Goal: Task Accomplishment & Management: Complete application form

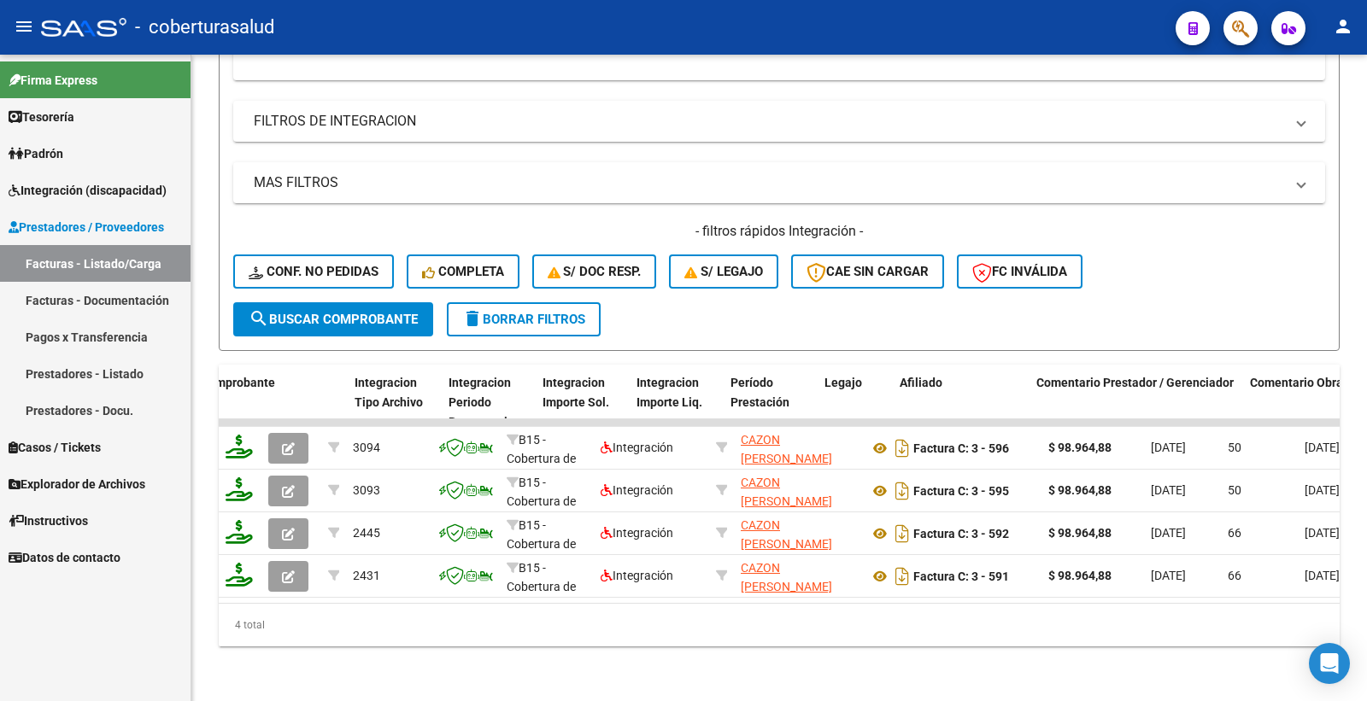
scroll to position [0, 1953]
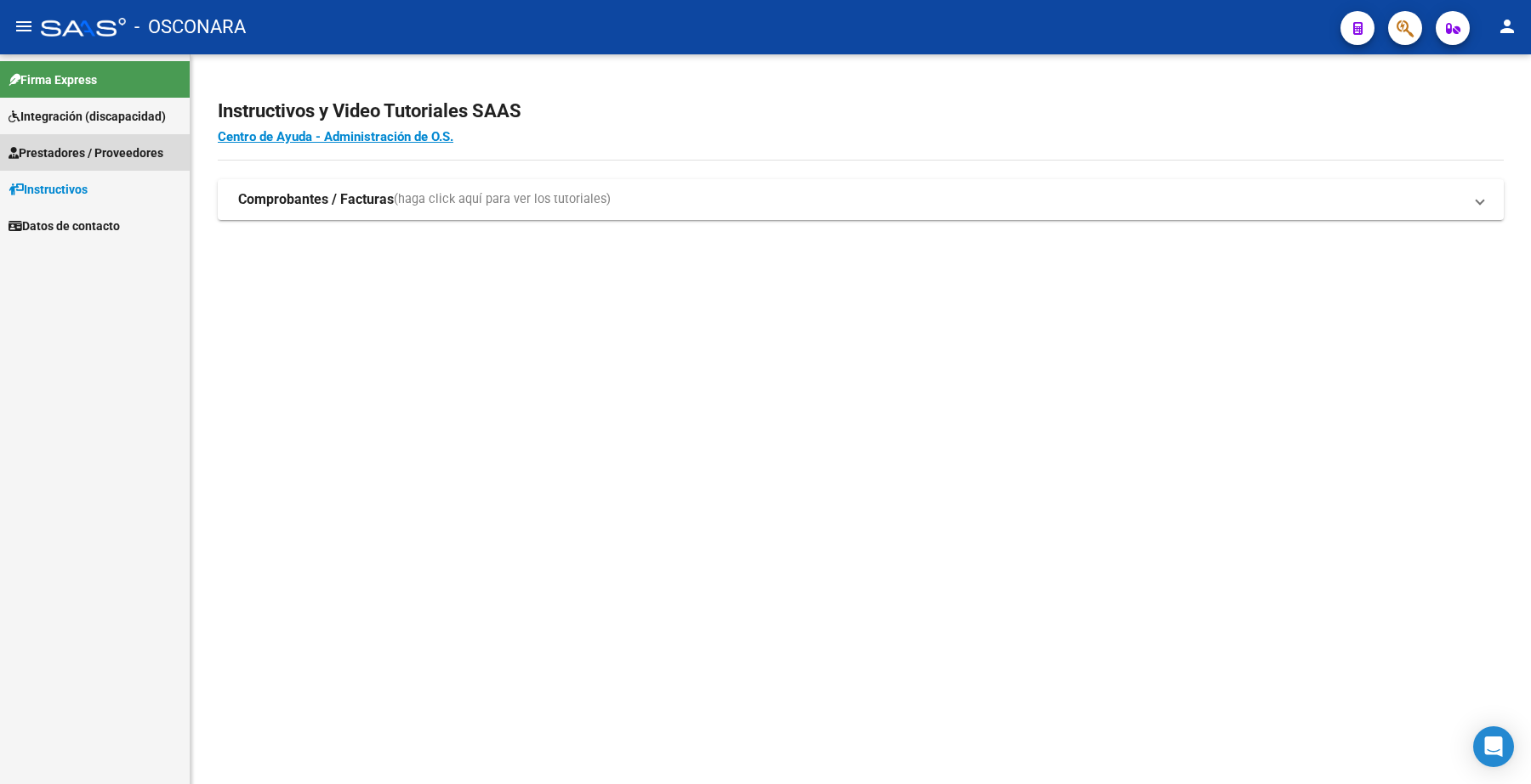
click at [162, 148] on span "Prestadores / Proveedores" at bounding box center [86, 152] width 154 height 19
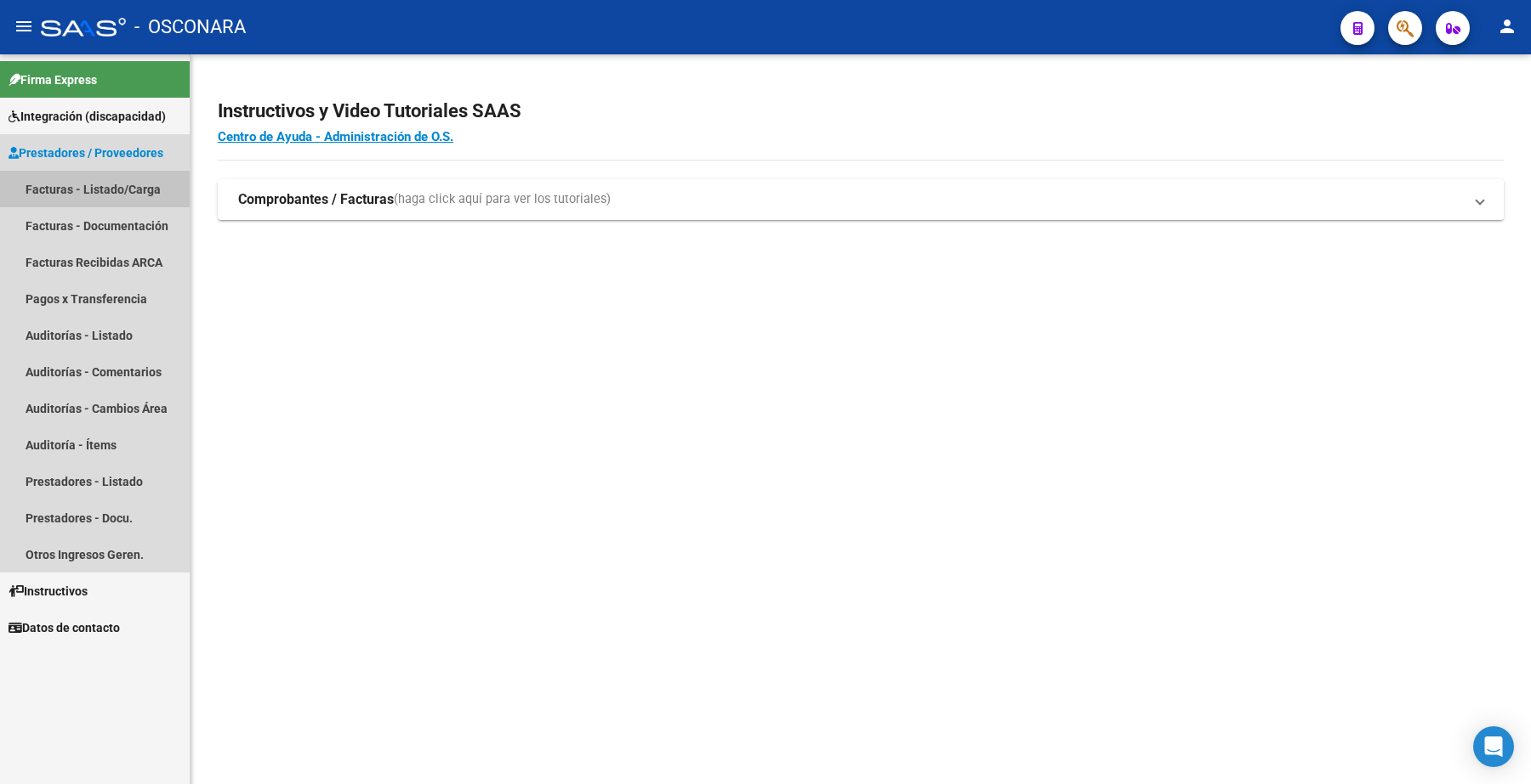
click at [125, 183] on link "Facturas - Listado/Carga" at bounding box center [95, 189] width 189 height 37
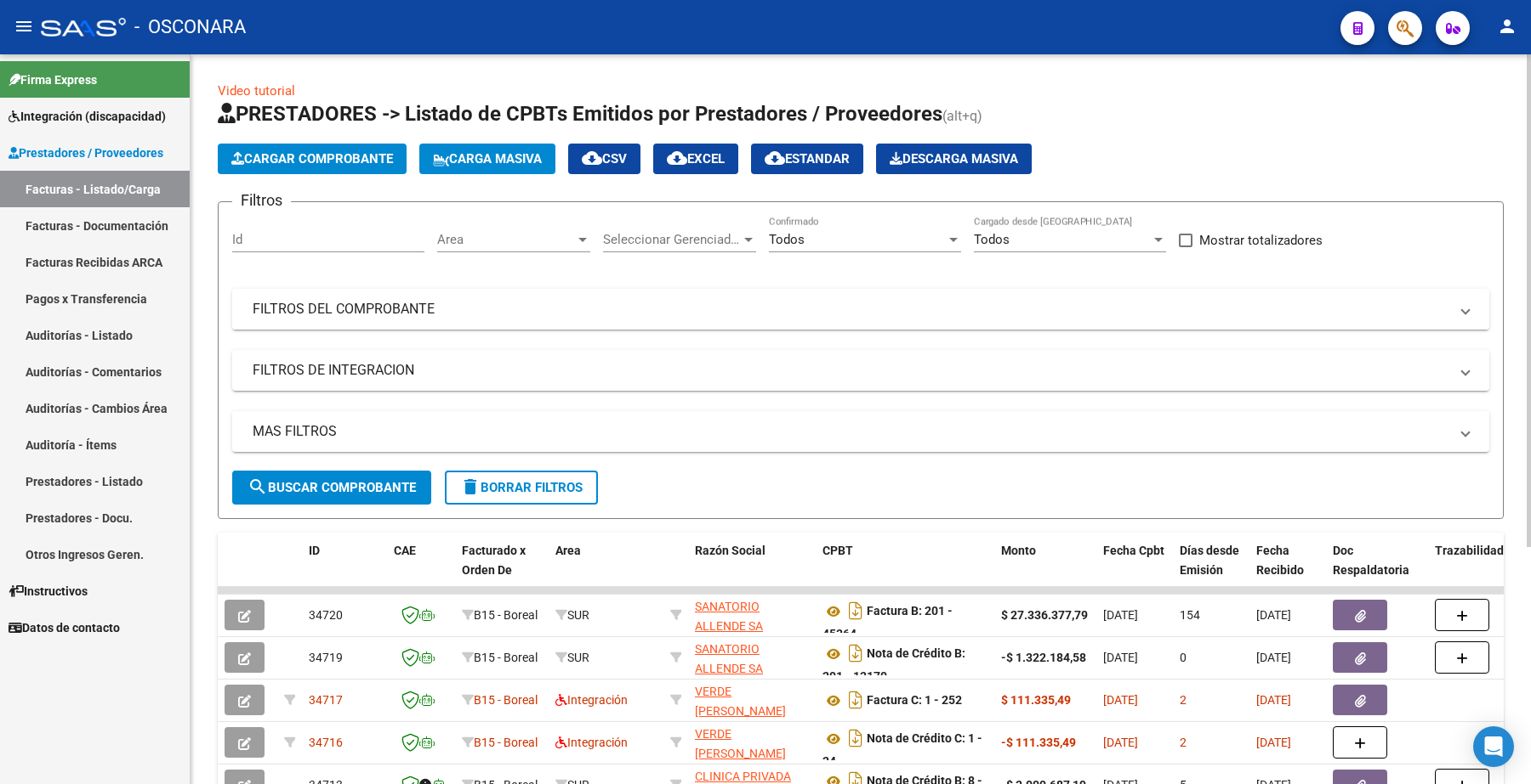
click at [334, 323] on mat-expansion-panel-header "FILTROS DEL COMPROBANTE" at bounding box center [860, 308] width 1257 height 41
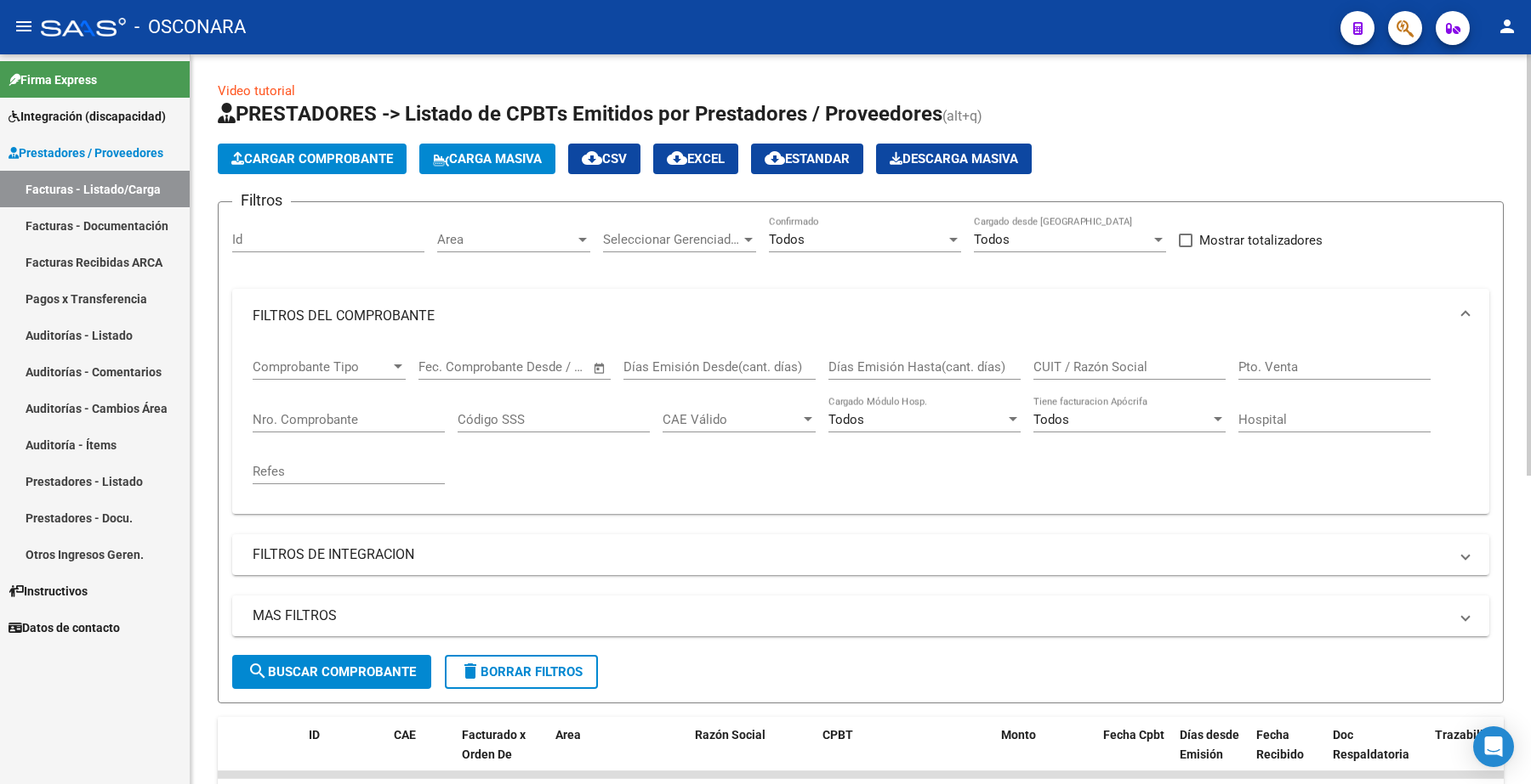
click at [308, 413] on input "Nro. Comprobante" at bounding box center [348, 419] width 192 height 15
type input "43"
click at [349, 660] on button "search Buscar Comprobante" at bounding box center [331, 673] width 199 height 34
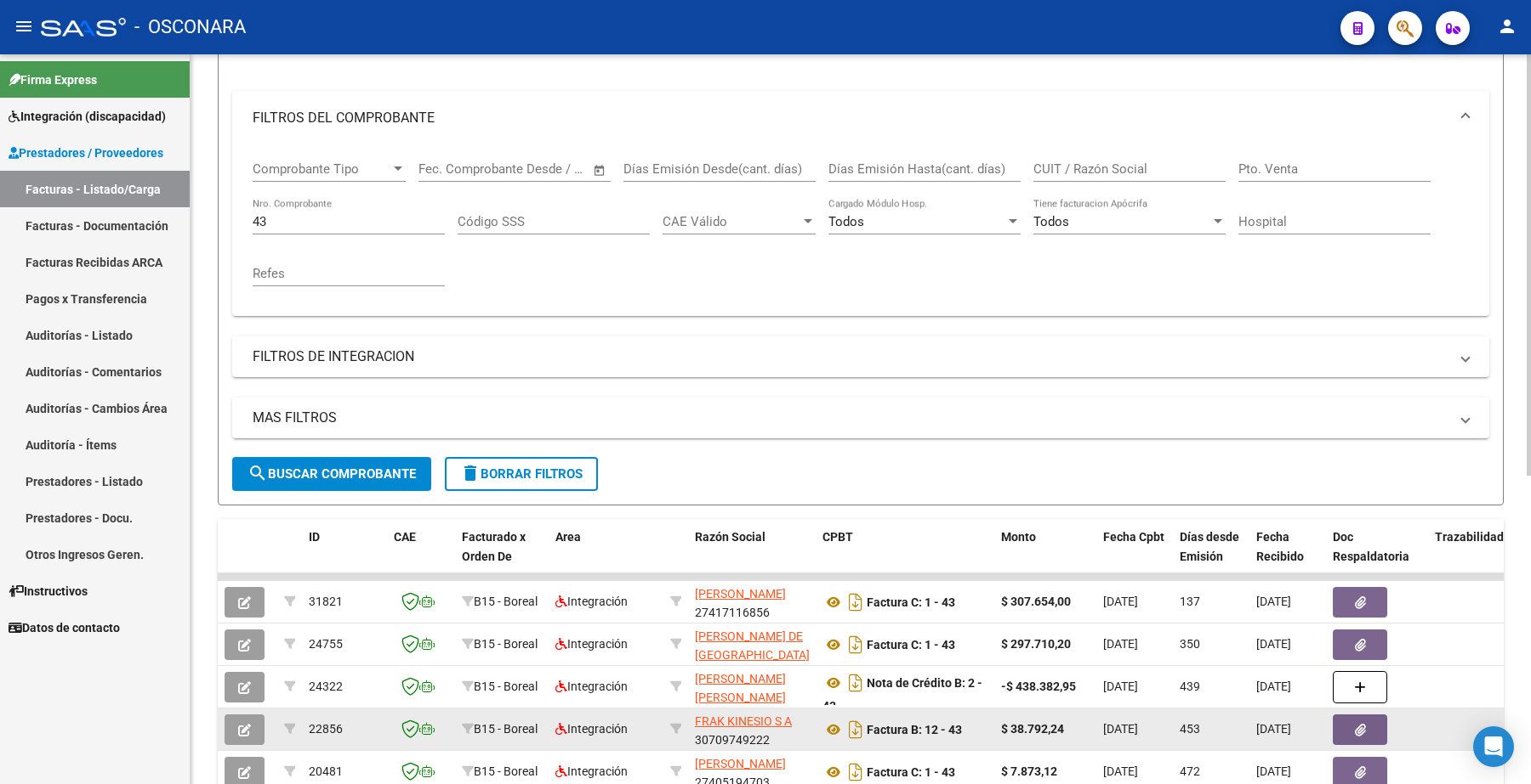
scroll to position [318, 0]
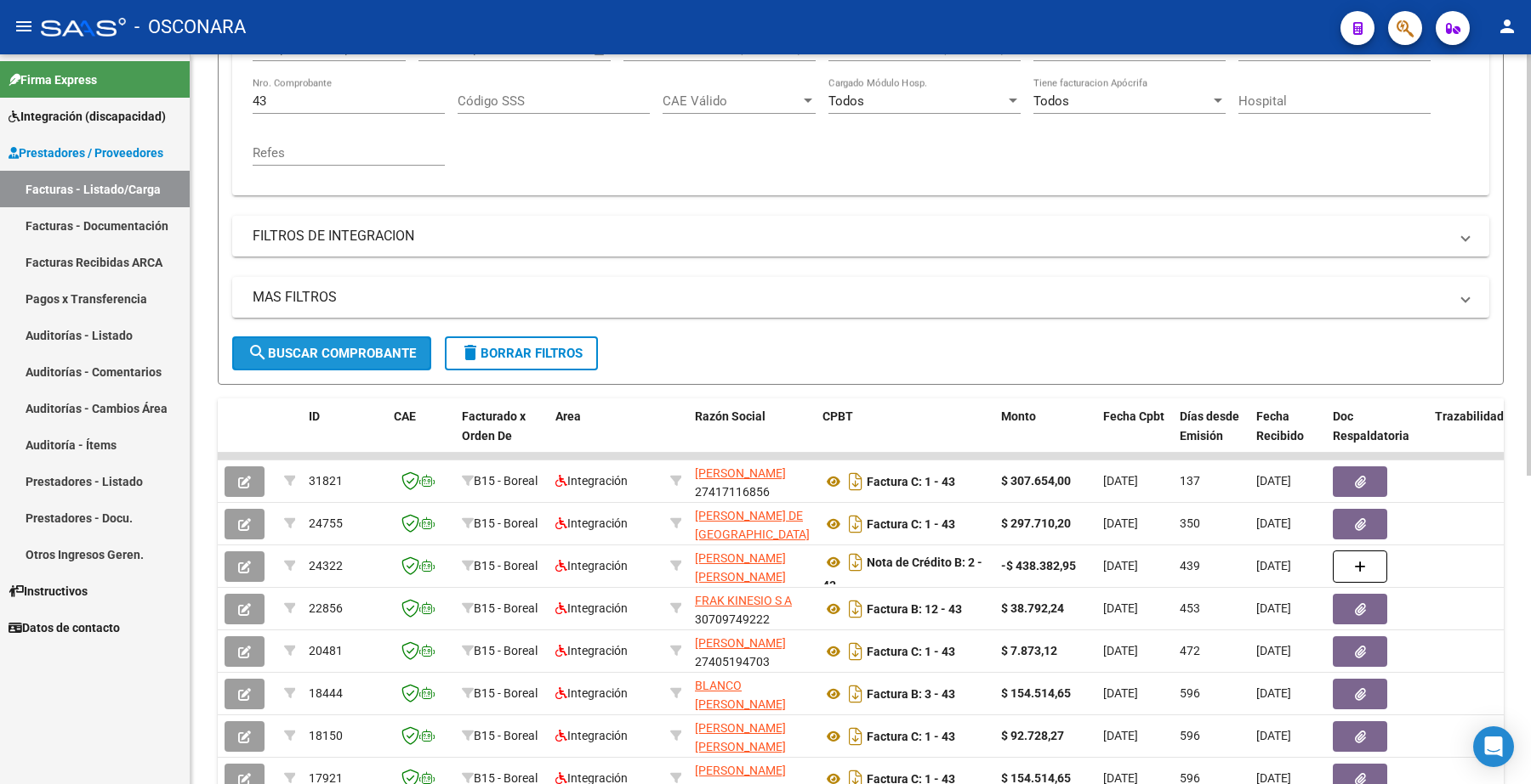
click at [337, 346] on span "search Buscar Comprobante" at bounding box center [331, 353] width 168 height 15
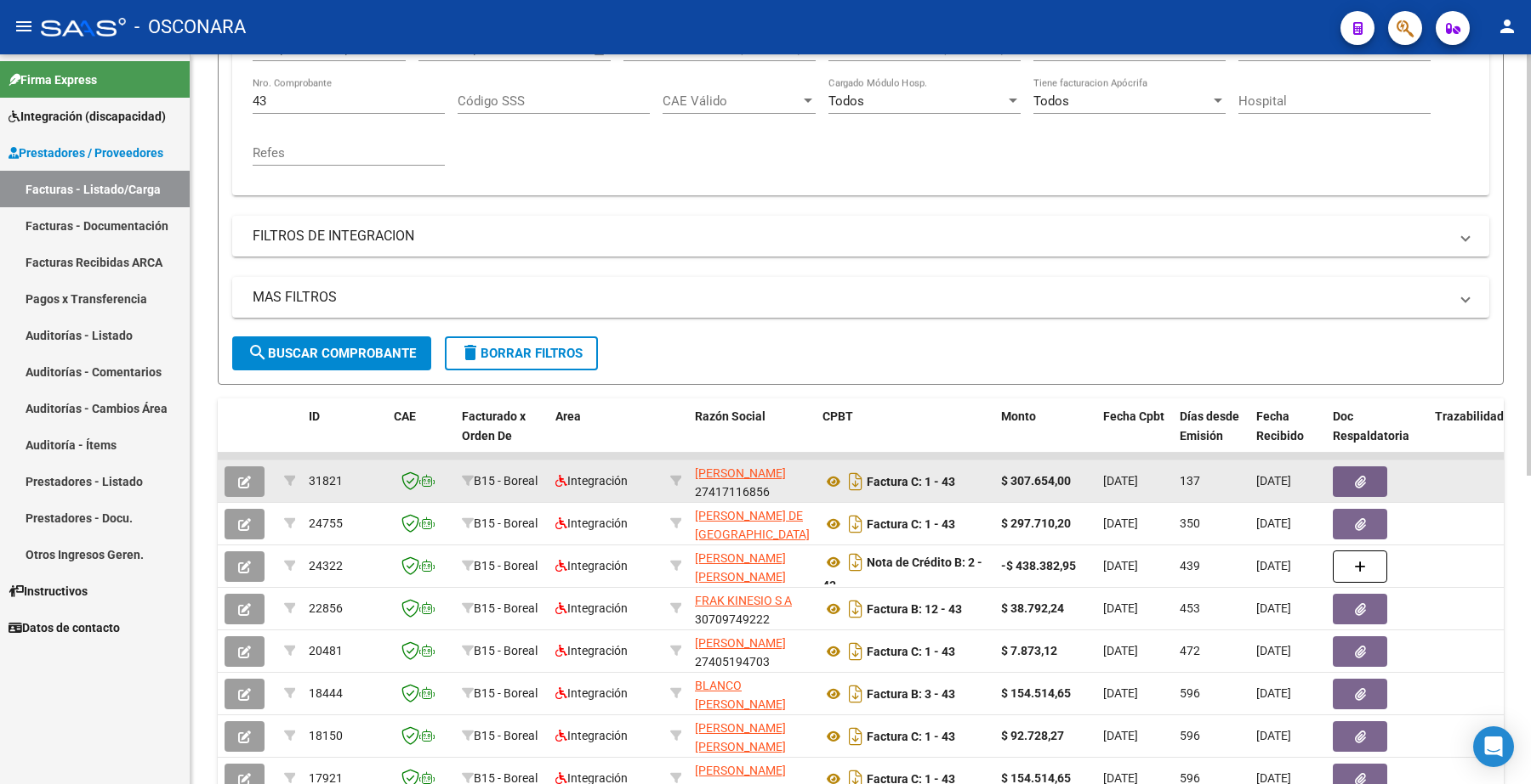
click at [248, 479] on icon "button" at bounding box center [244, 482] width 13 height 13
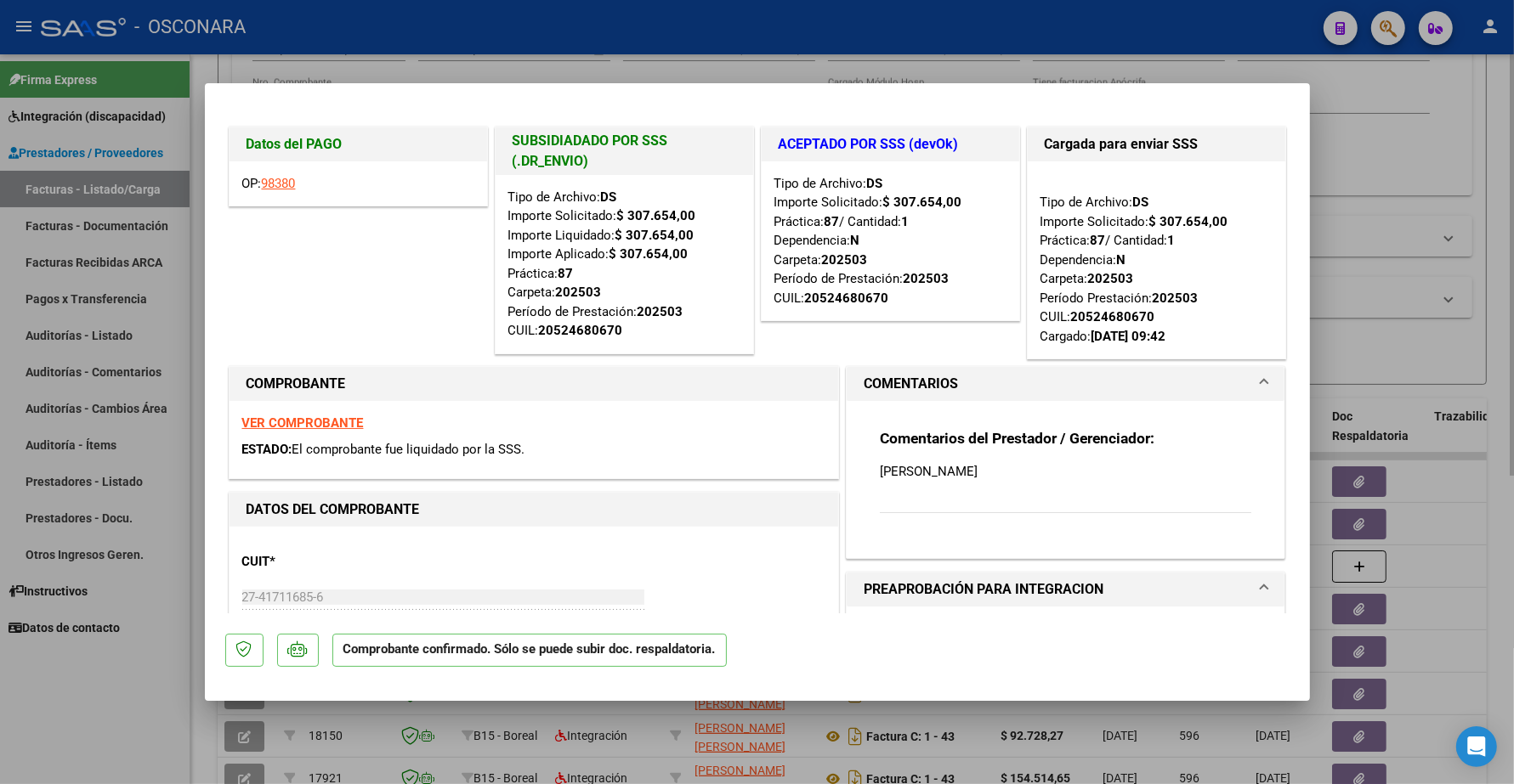
type input "$ 0,00"
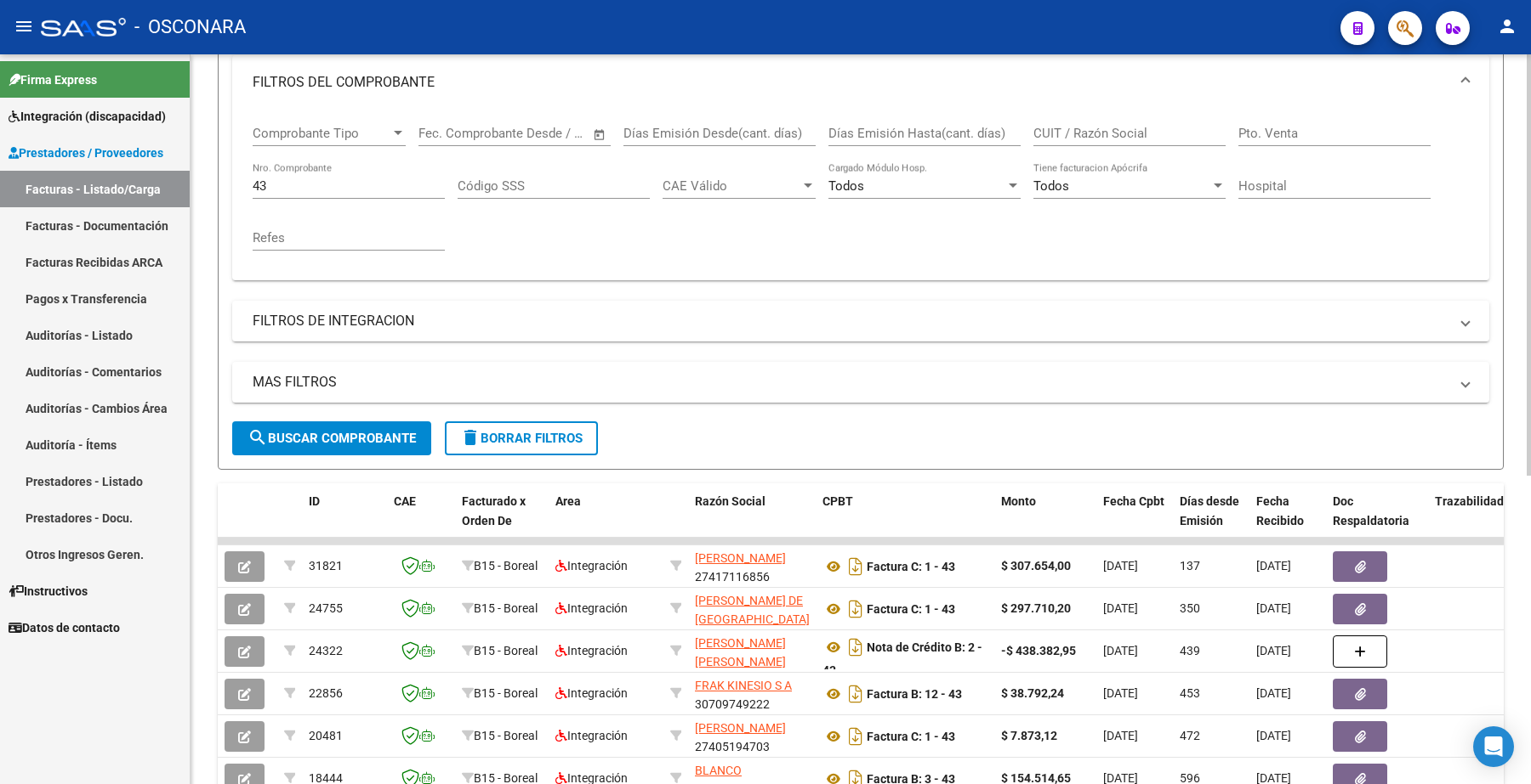
scroll to position [106, 0]
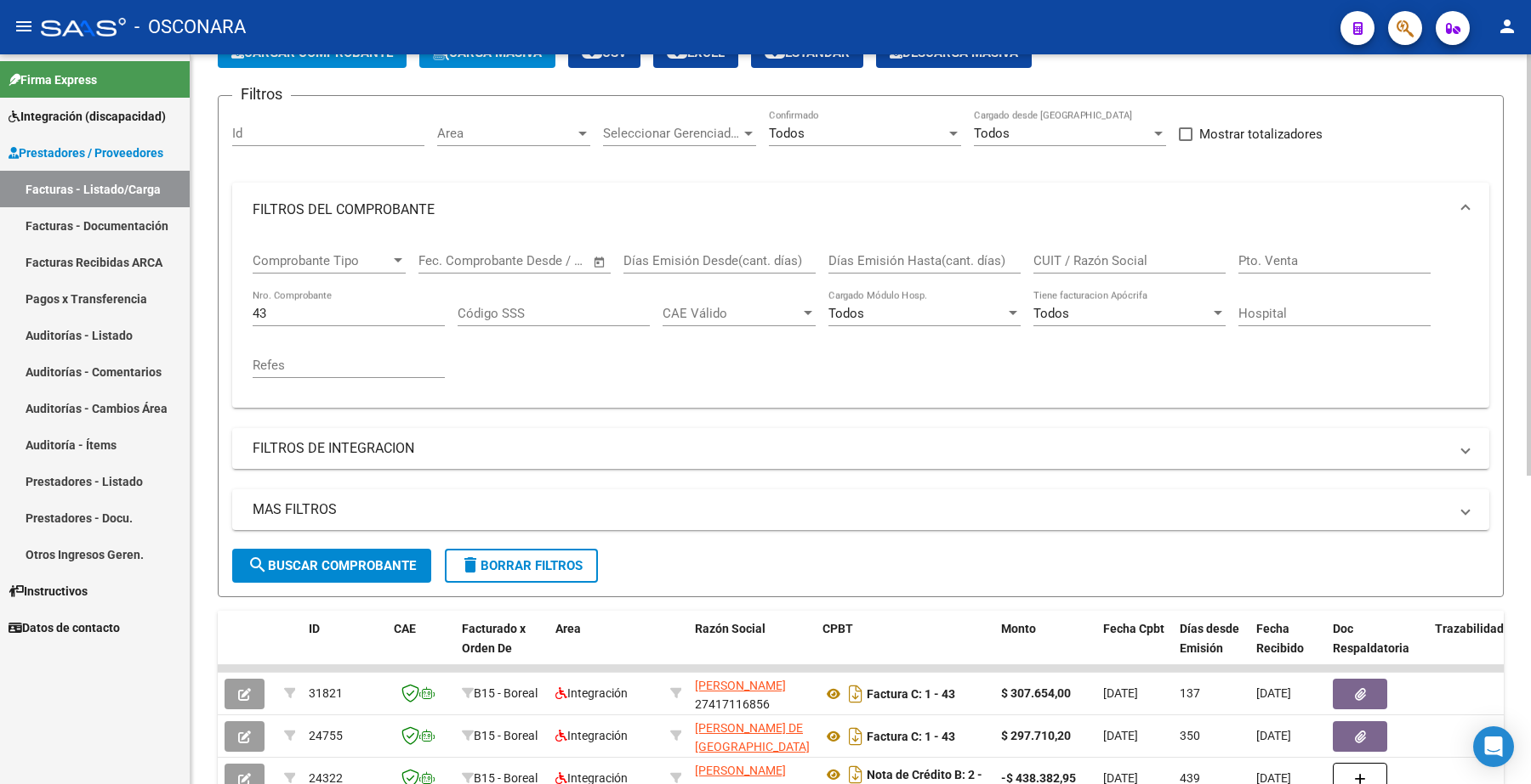
click at [1102, 255] on input "CUIT / Razón Social" at bounding box center [1129, 261] width 192 height 15
paste input "27369013845"
type input "27369013845"
click at [283, 320] on div "43 Nro. Comprobante" at bounding box center [348, 307] width 192 height 37
click at [283, 312] on input "43" at bounding box center [348, 313] width 192 height 15
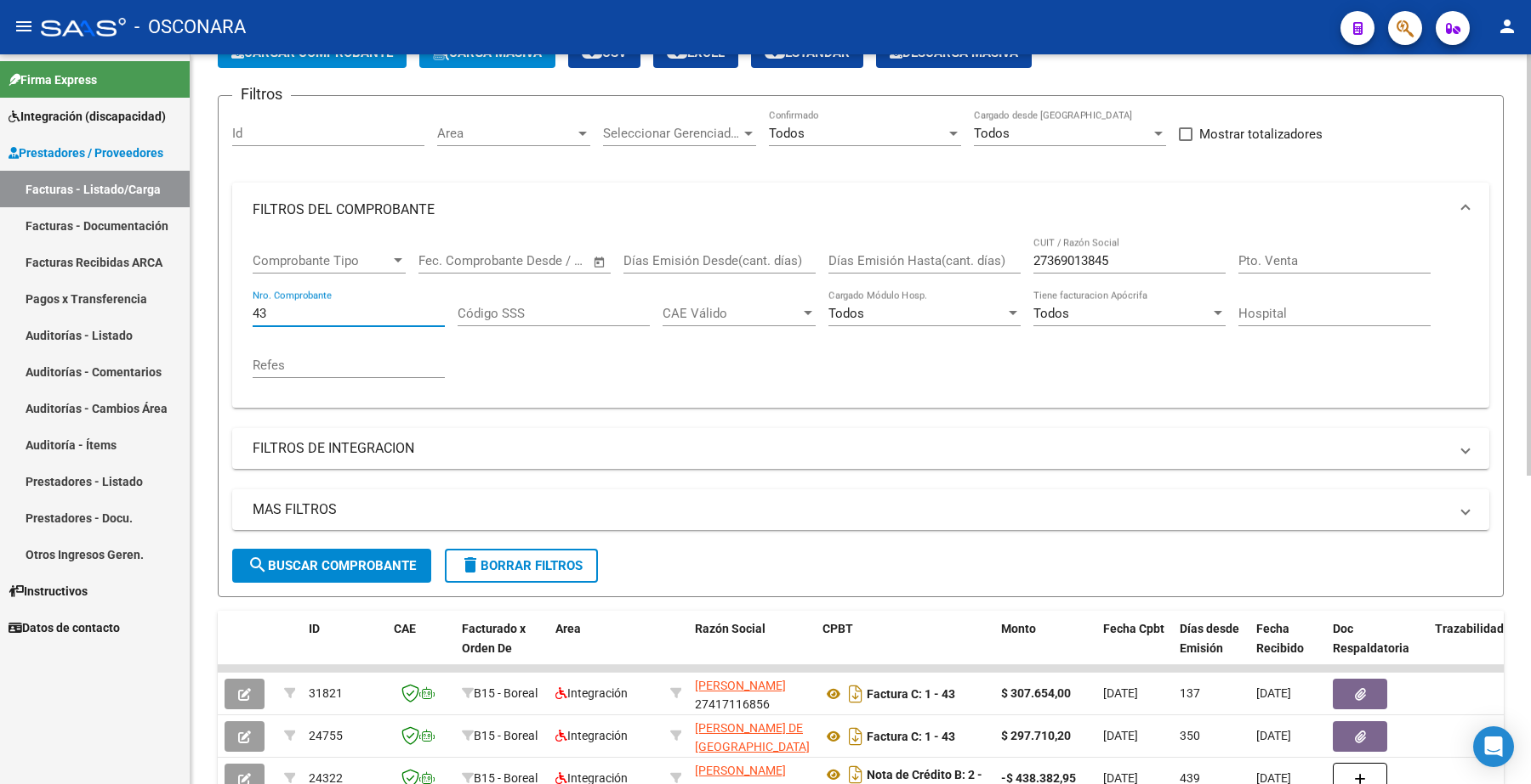
type input "4"
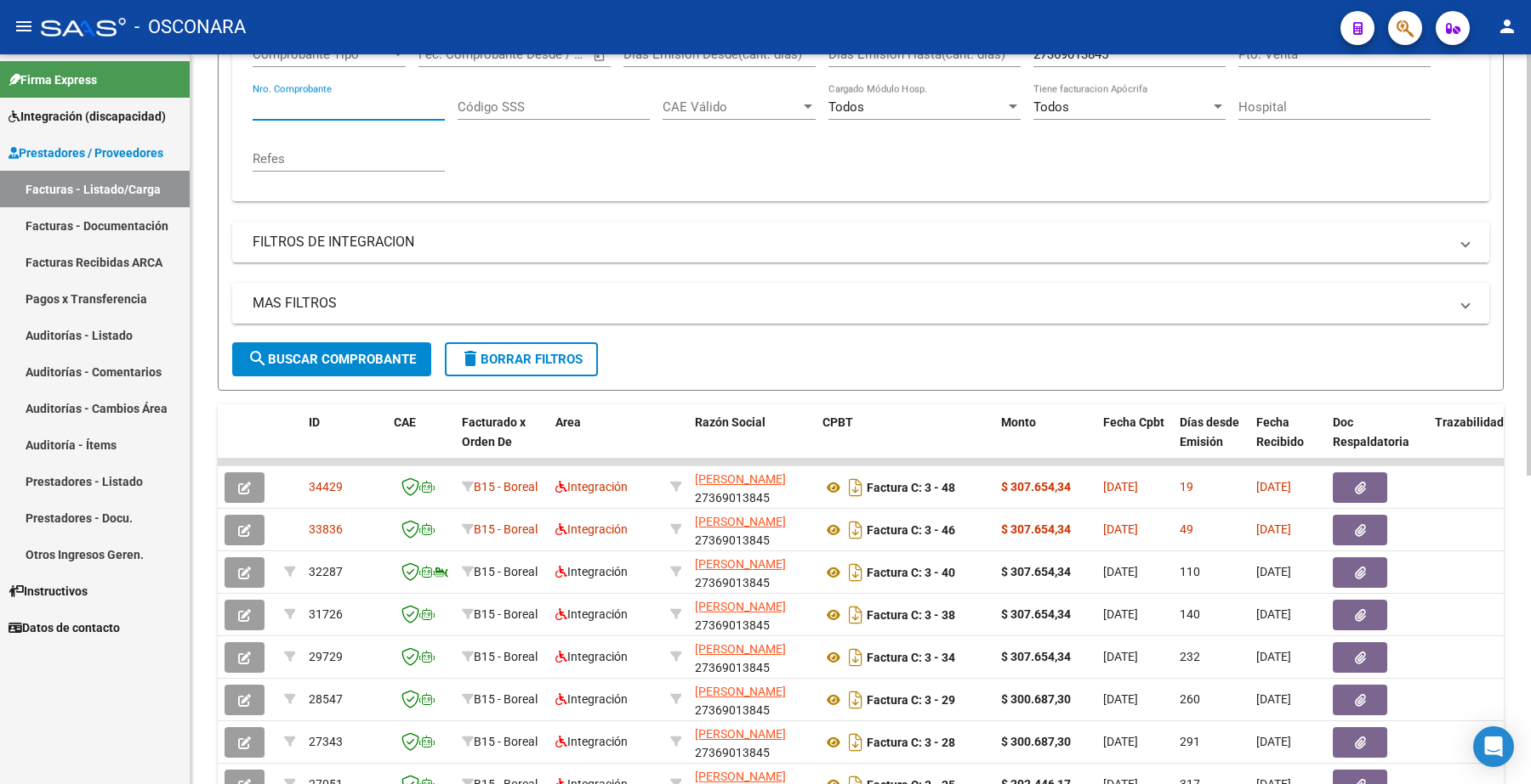
scroll to position [318, 0]
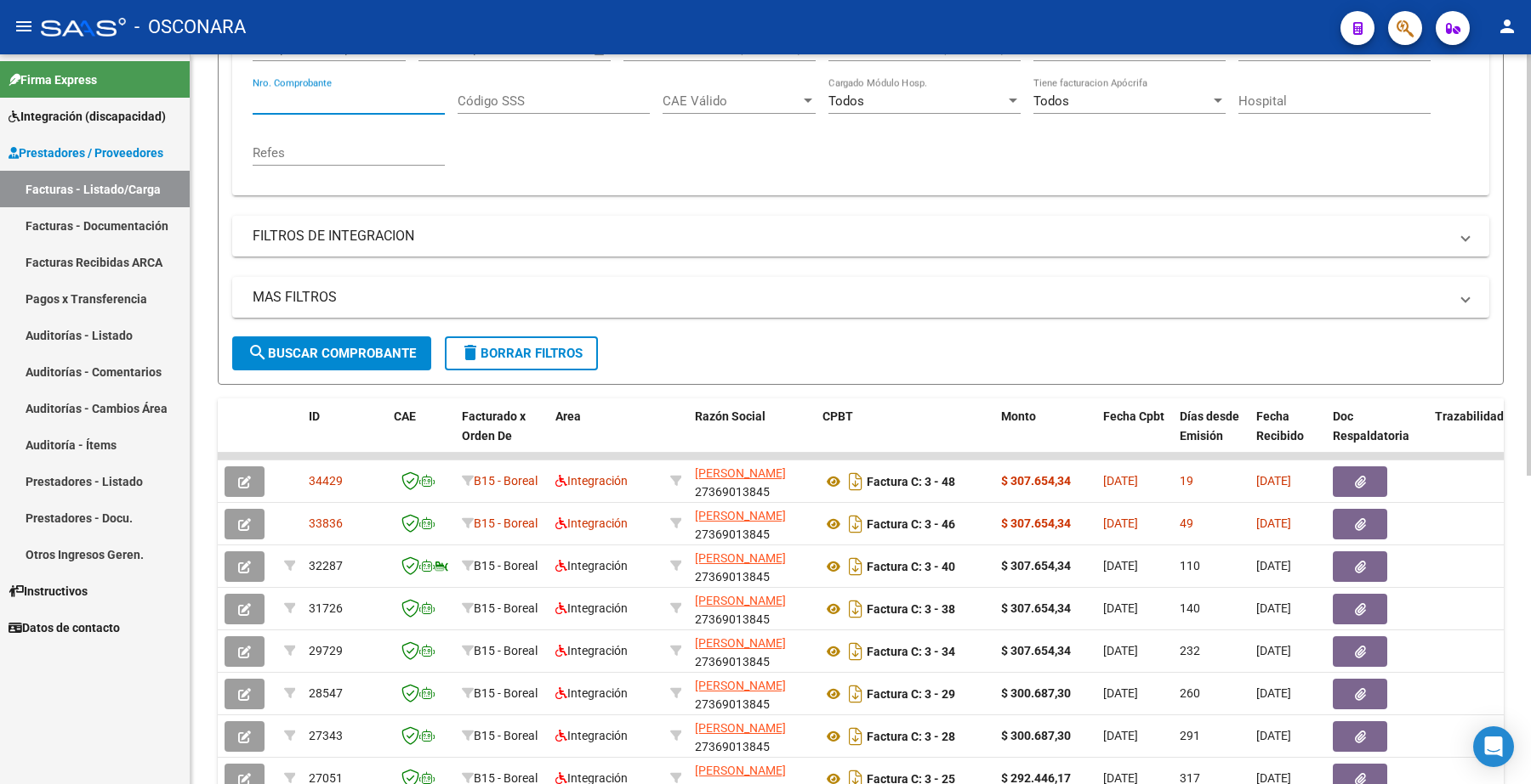
click at [270, 87] on div "Nro. Comprobante" at bounding box center [348, 96] width 192 height 37
type input "43"
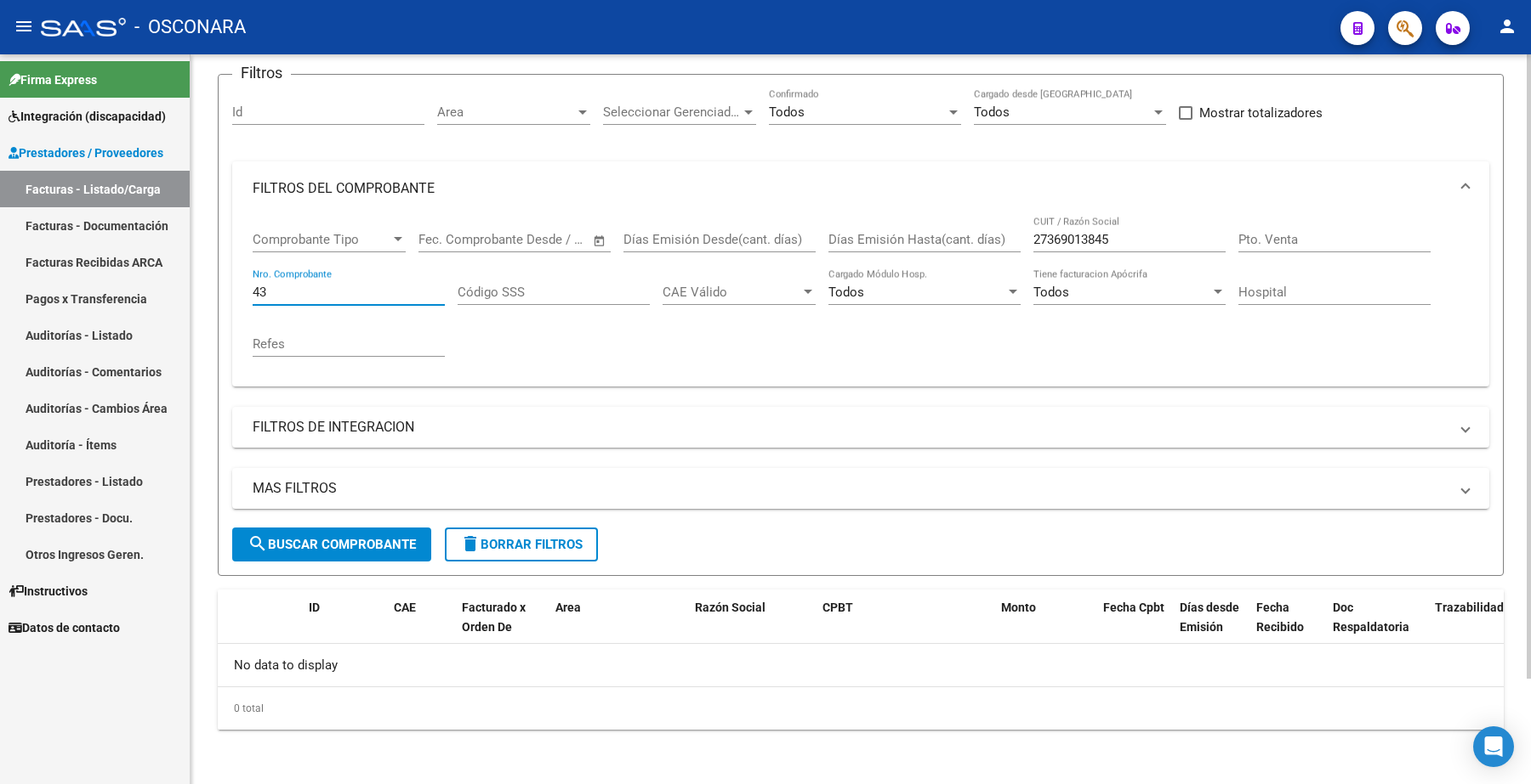
scroll to position [123, 0]
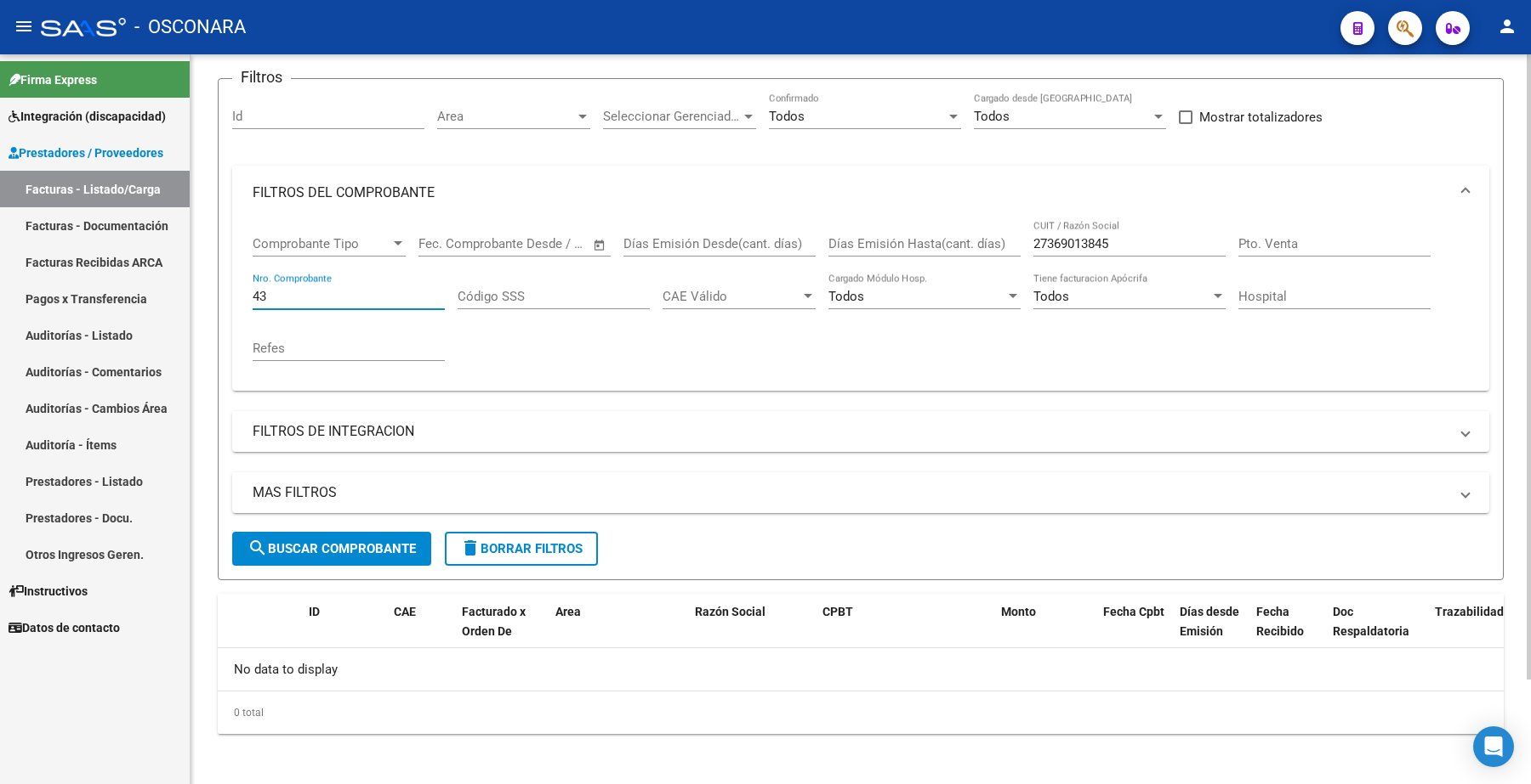
drag, startPoint x: 273, startPoint y: 287, endPoint x: 236, endPoint y: 286, distance: 37.0
click at [236, 286] on div "Comprobante Tipo Comprobante Tipo Start date – End date Fec. Comprobante Desde …" at bounding box center [860, 305] width 1257 height 171
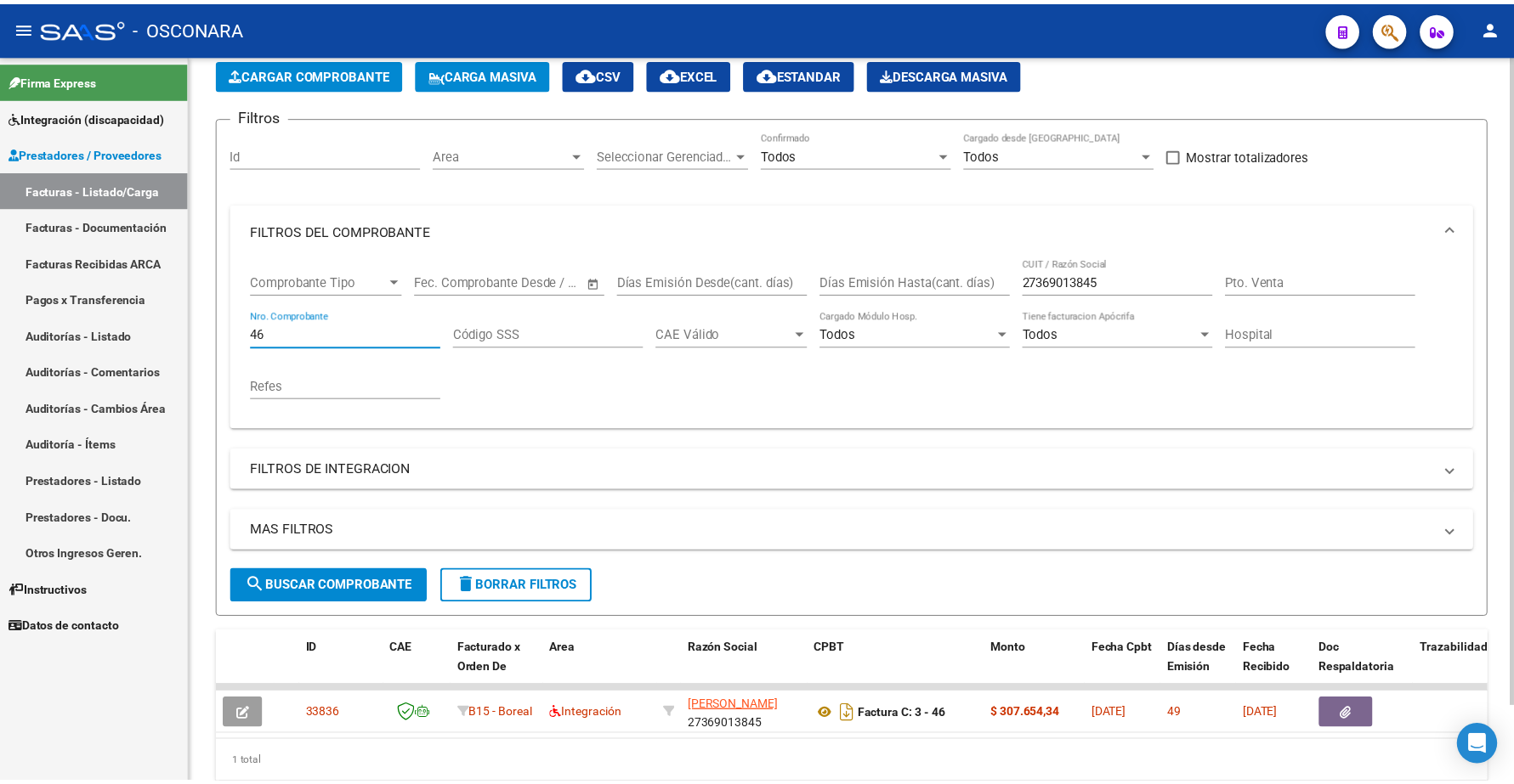
scroll to position [153, 0]
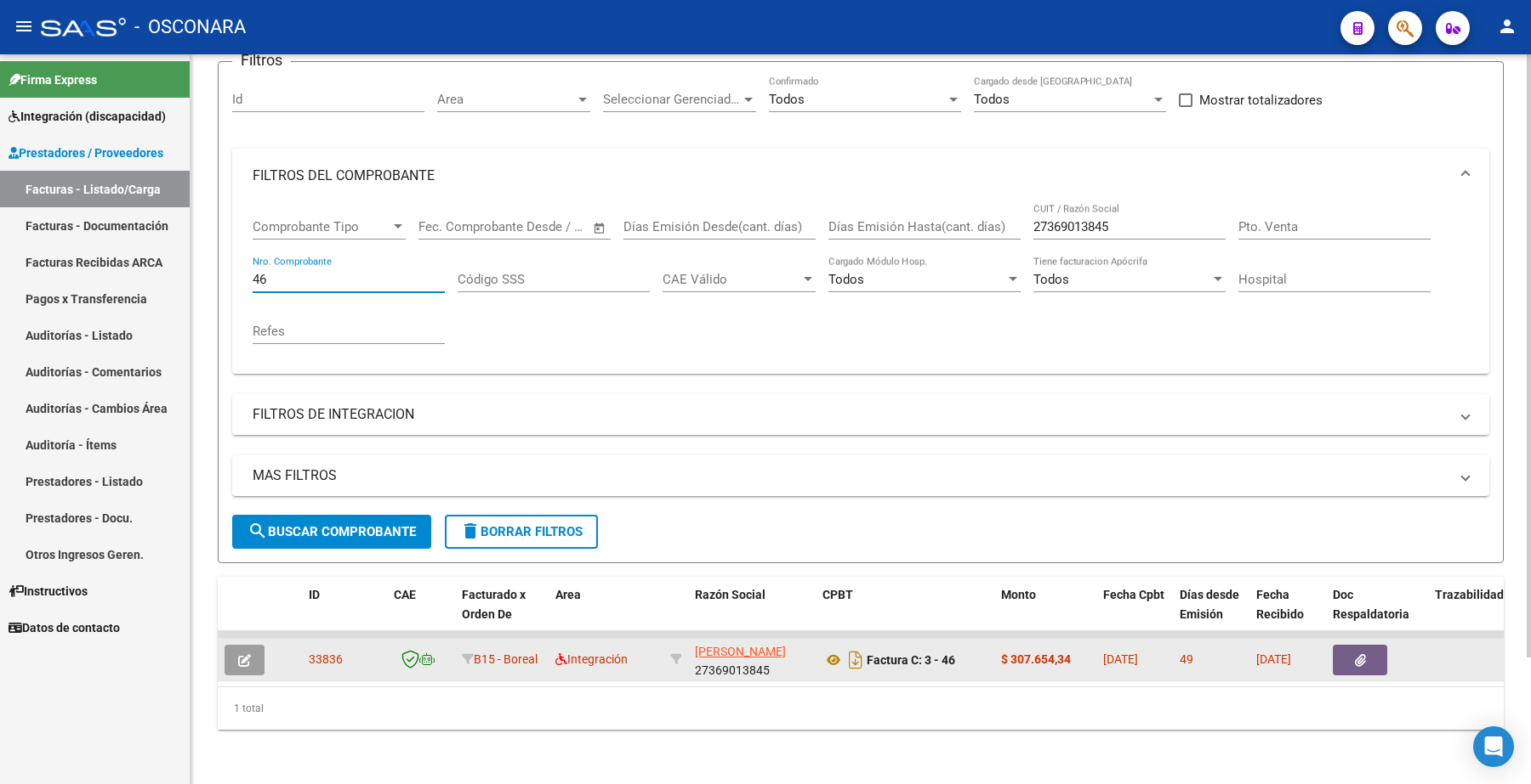
type input "46"
click at [244, 655] on icon "button" at bounding box center [244, 661] width 13 height 13
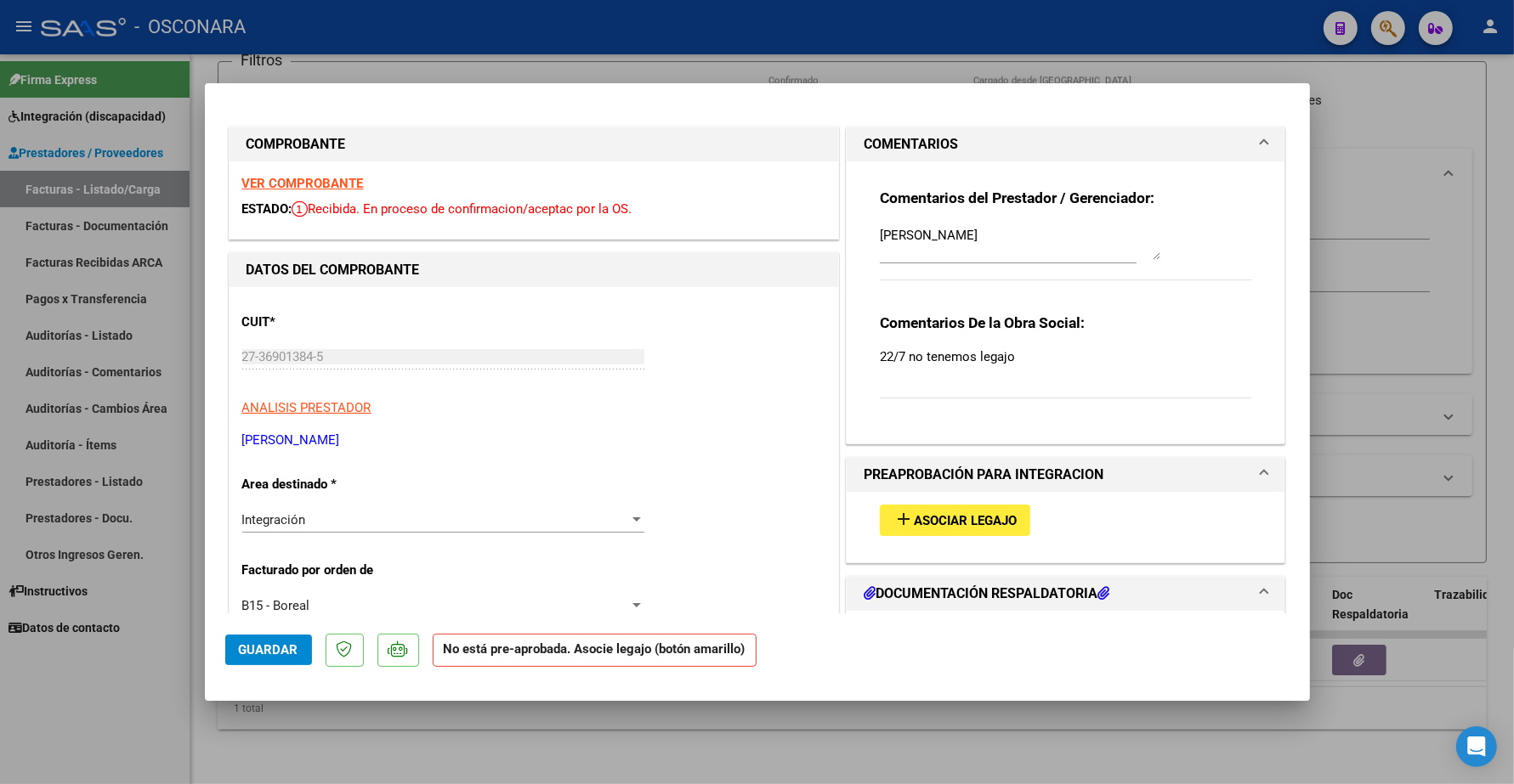
click at [940, 514] on span "Asociar Legajo" at bounding box center [965, 520] width 103 height 15
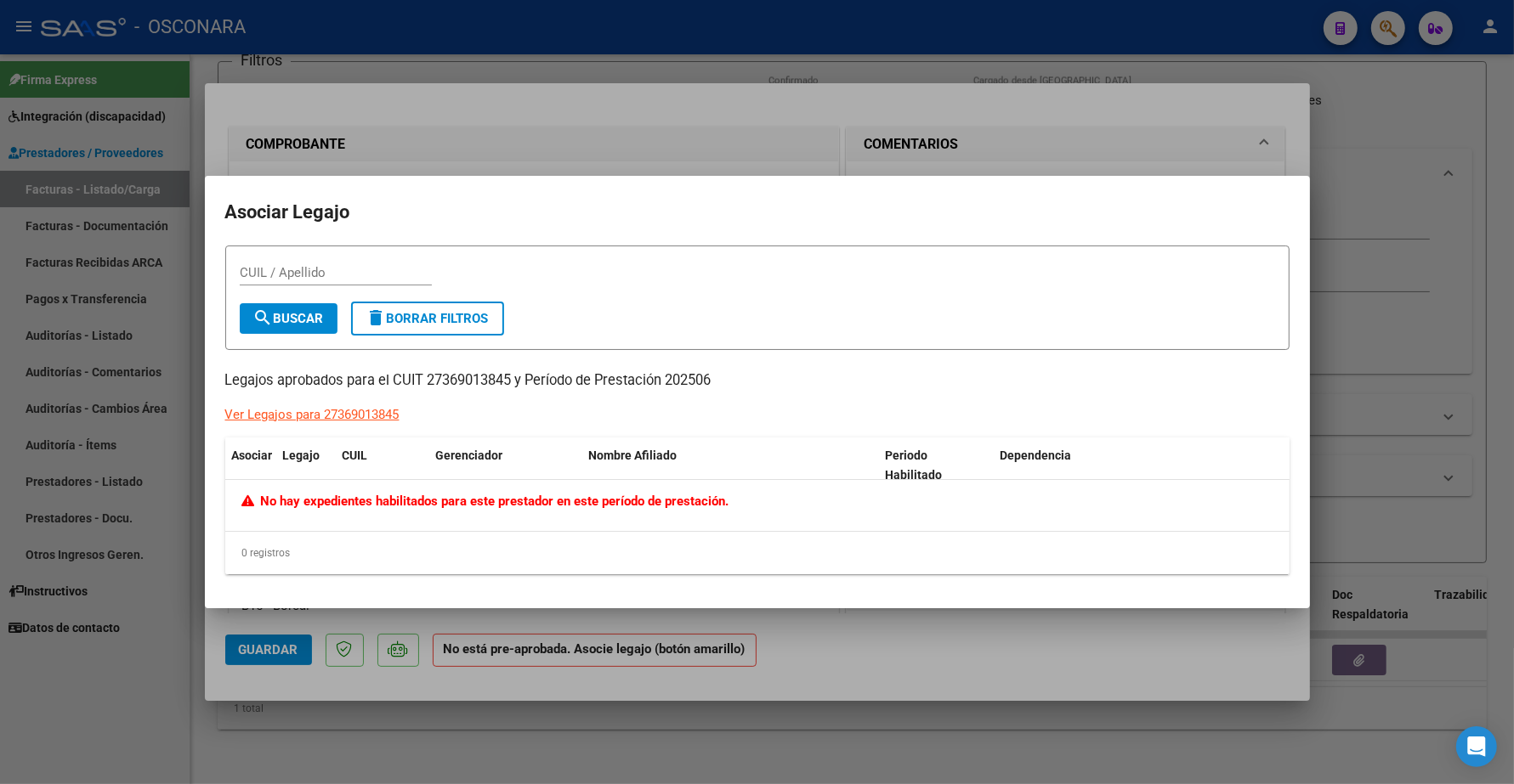
click at [335, 412] on div "Ver Legajos para 27369013845" at bounding box center [312, 415] width 174 height 20
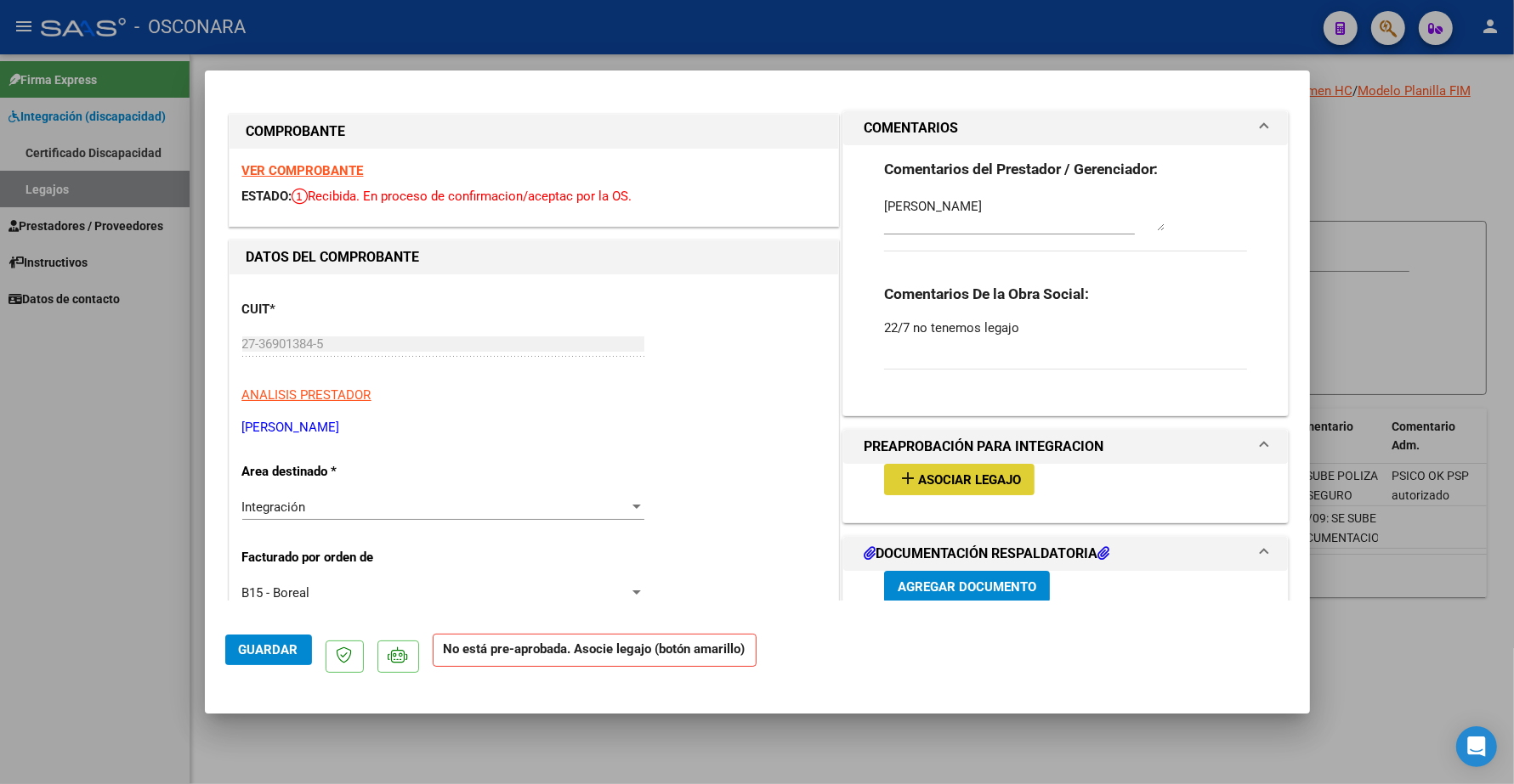
type input "$ 0,00"
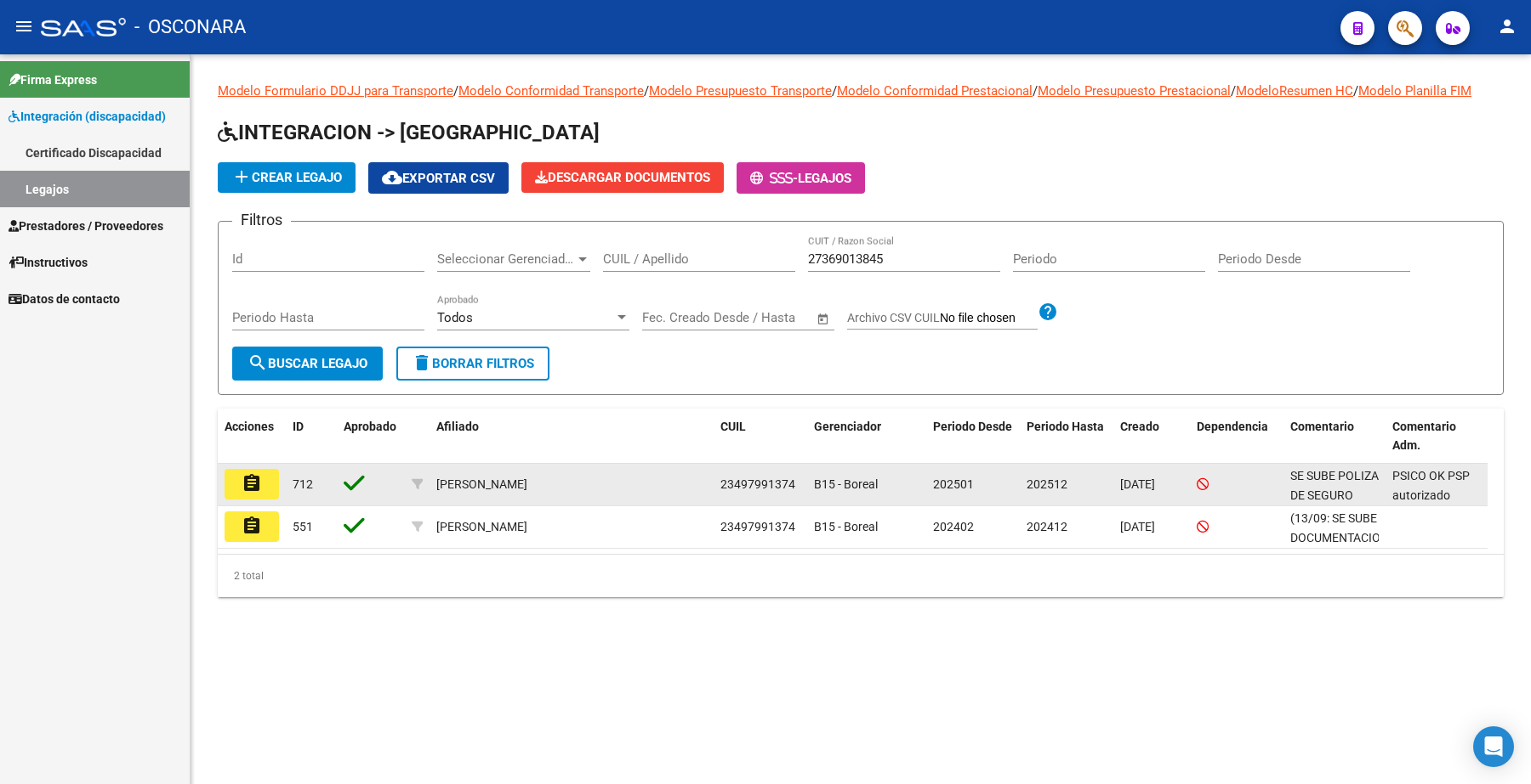
click at [249, 479] on mat-icon "assignment" at bounding box center [252, 484] width 21 height 21
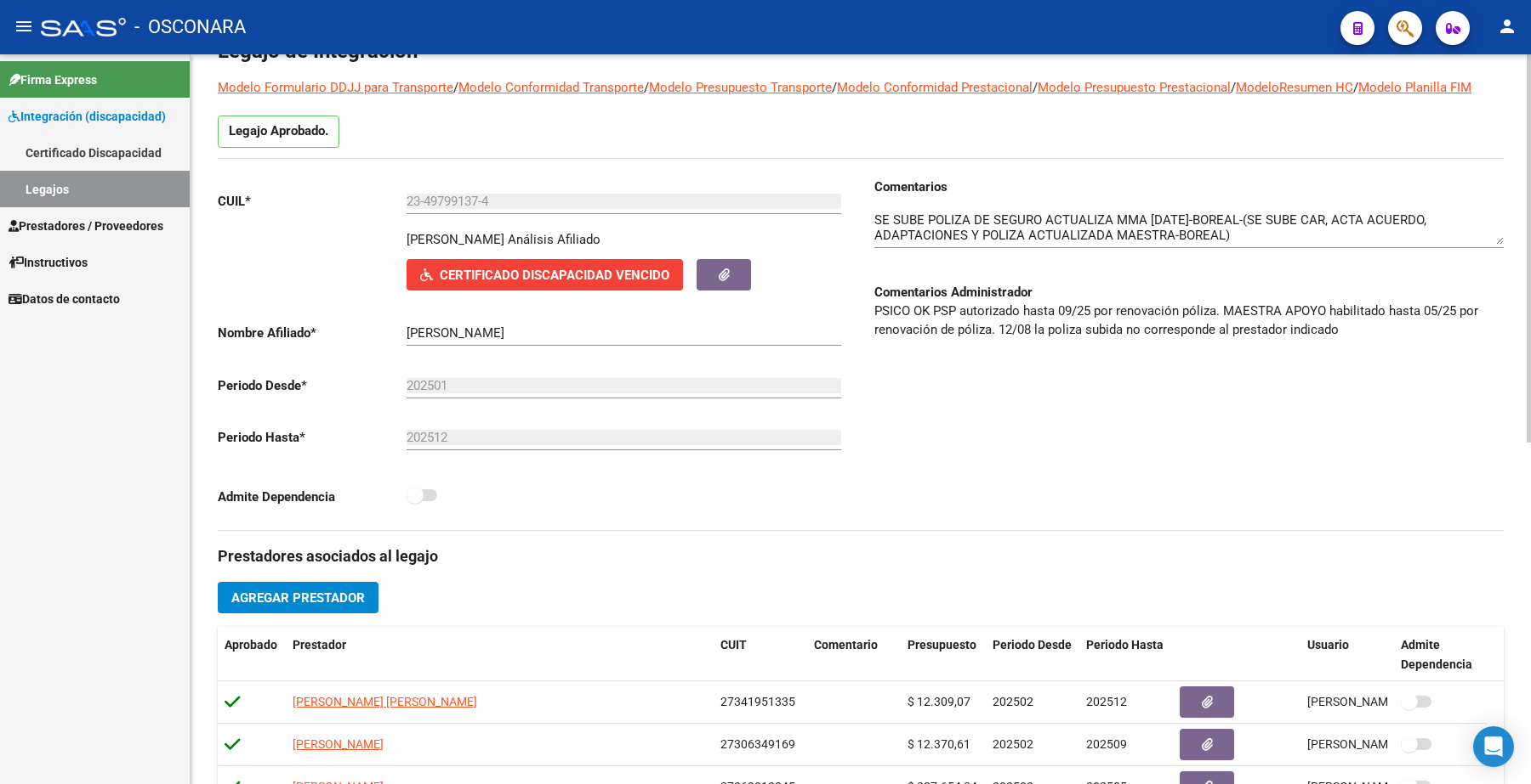
scroll to position [323, 0]
